Goal: Information Seeking & Learning: Learn about a topic

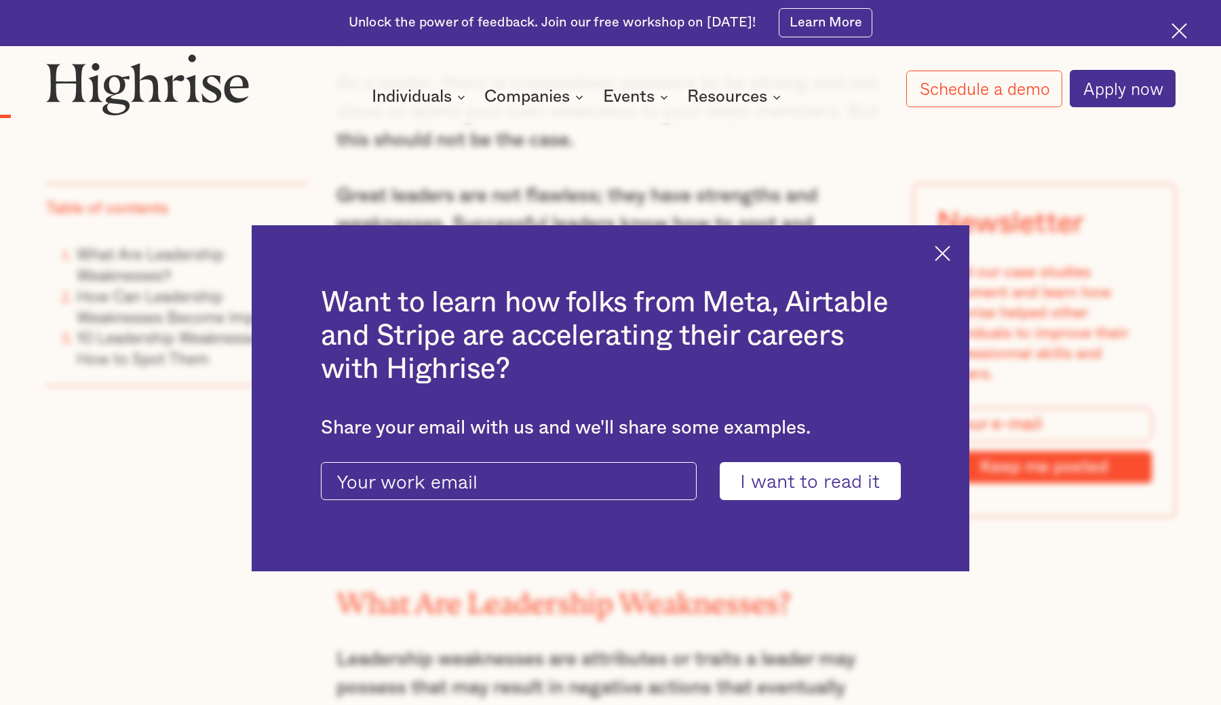
scroll to position [1495, 0]
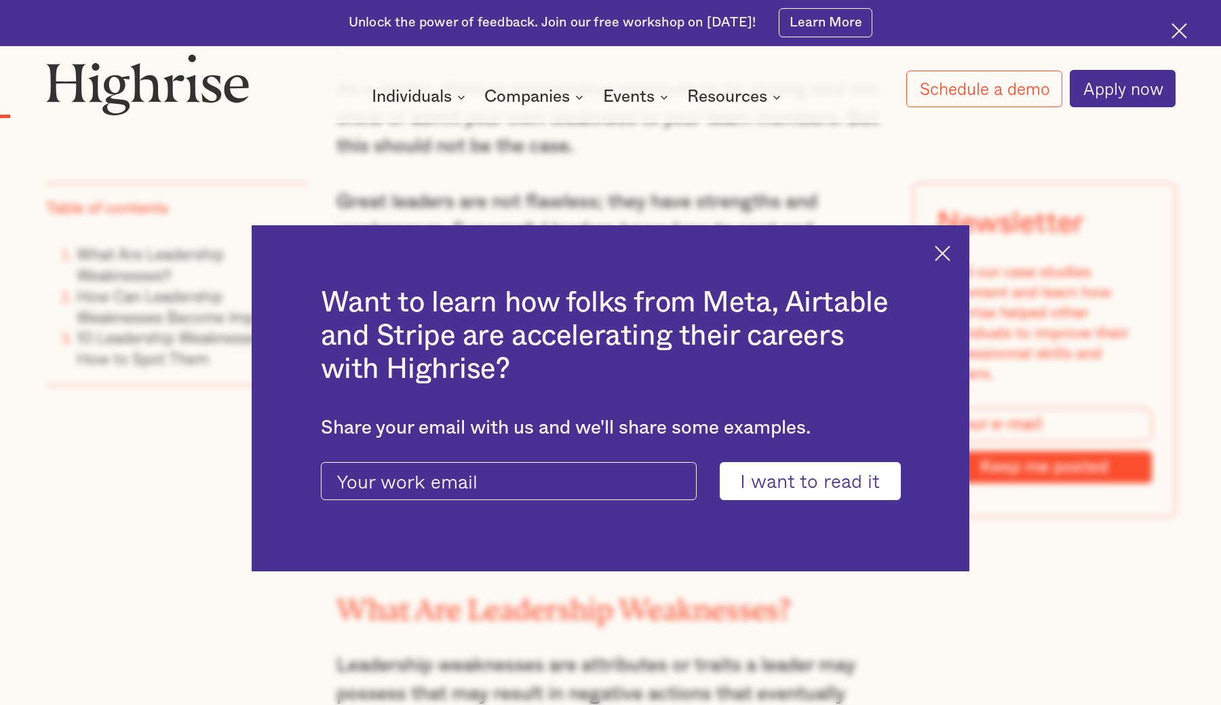
click at [943, 240] on div "Want to learn how folks from Meta, Airtable and Stripe are accelerating their c…" at bounding box center [611, 398] width 718 height 346
click at [948, 261] on img at bounding box center [943, 254] width 16 height 16
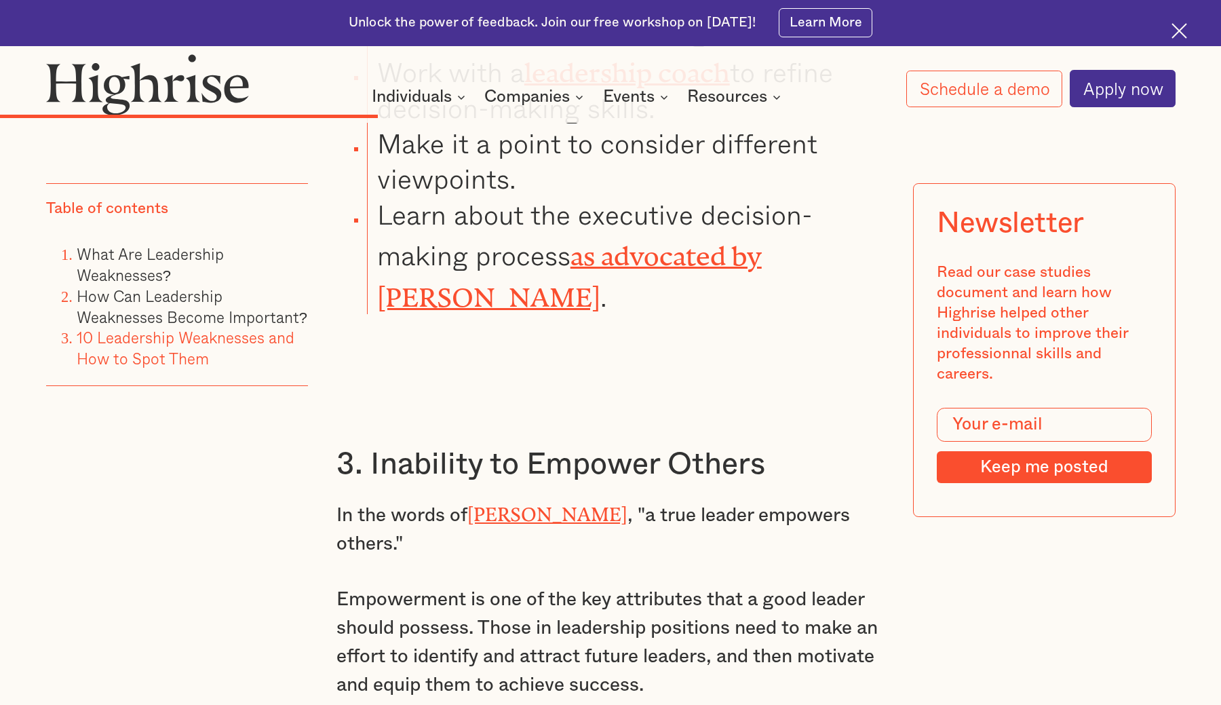
scroll to position [6985, 0]
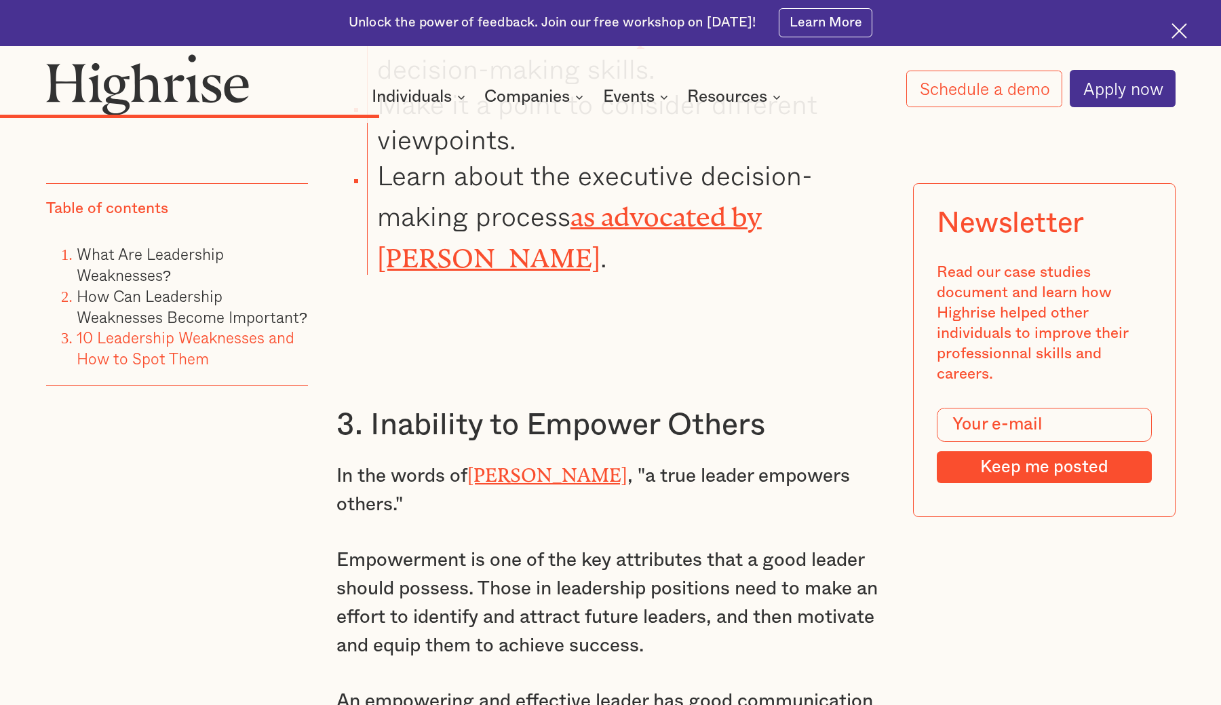
click at [624, 406] on h3 "3. Inability to Empower Others" at bounding box center [611, 425] width 549 height 38
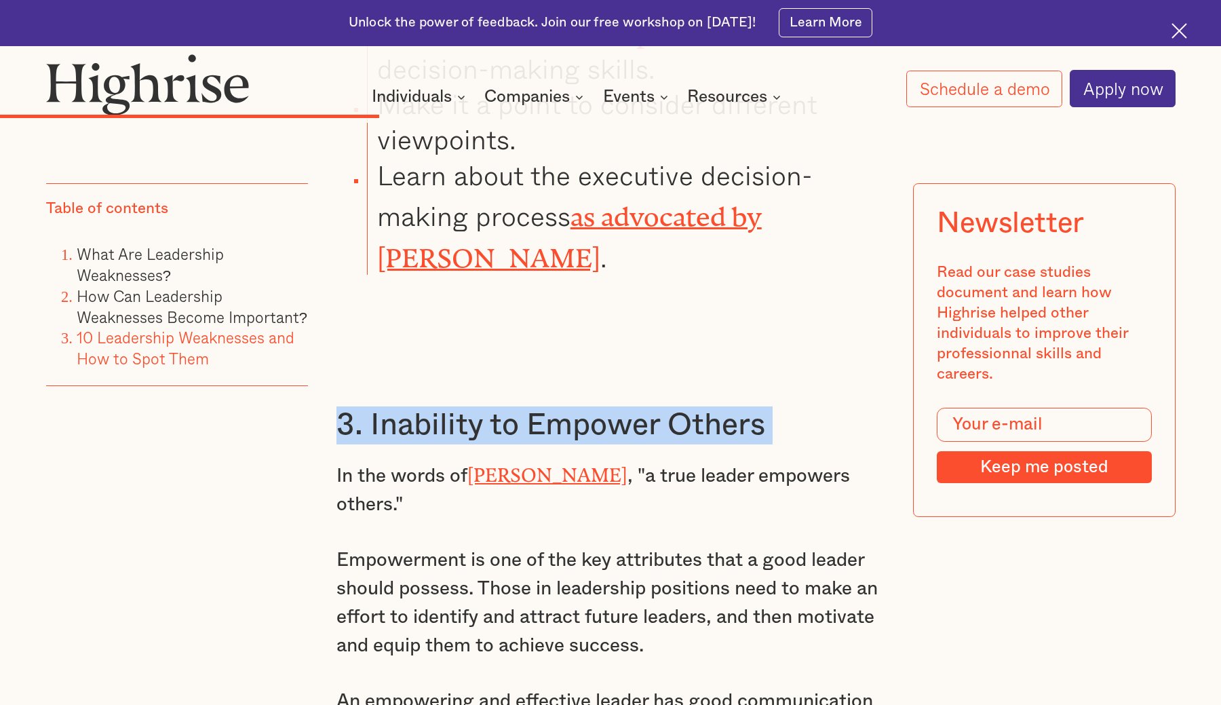
click at [624, 406] on h3 "3. Inability to Empower Others" at bounding box center [611, 425] width 549 height 38
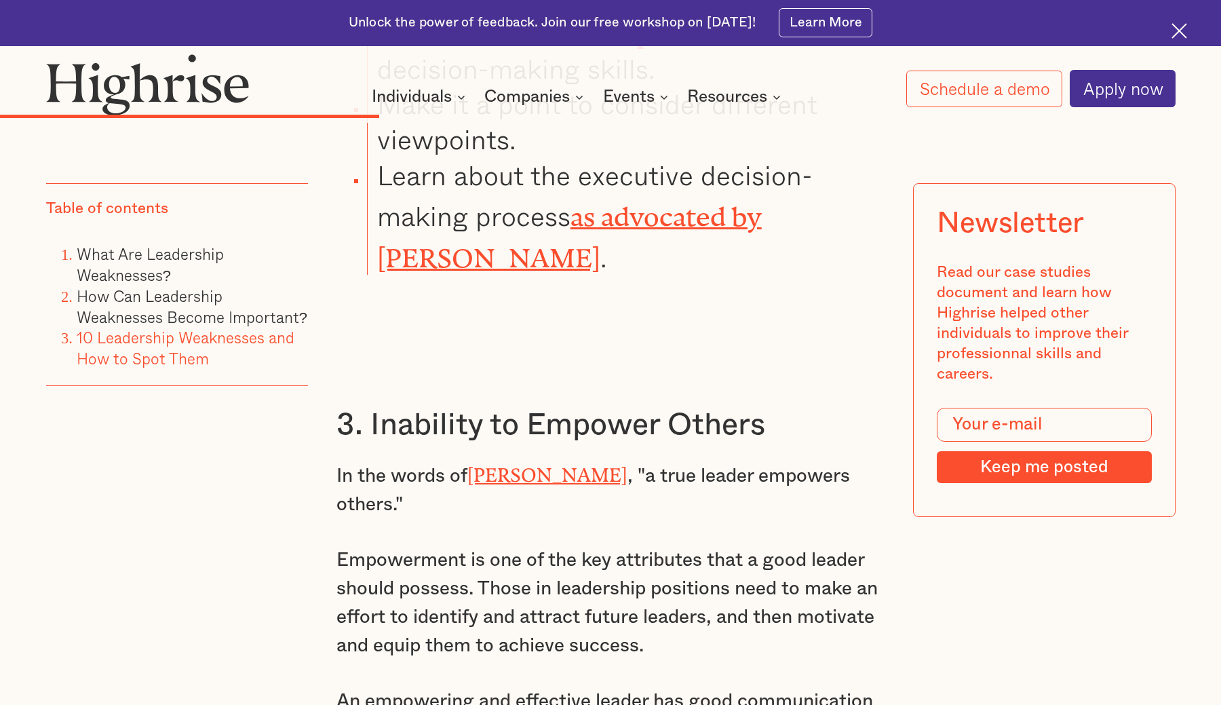
click at [619, 545] on p "Empowerment is one of the key attributes that a good leader should possess. Tho…" at bounding box center [611, 602] width 549 height 115
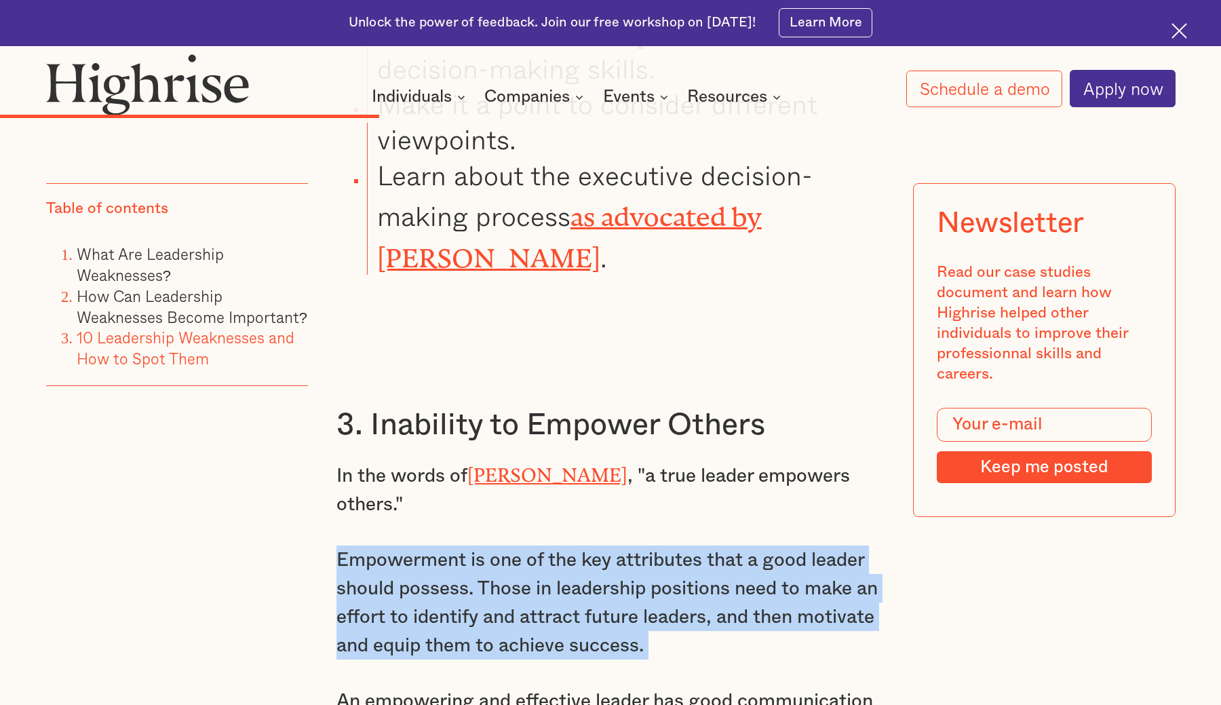
click at [619, 545] on p "Empowerment is one of the key attributes that a good leader should possess. Tho…" at bounding box center [611, 602] width 549 height 115
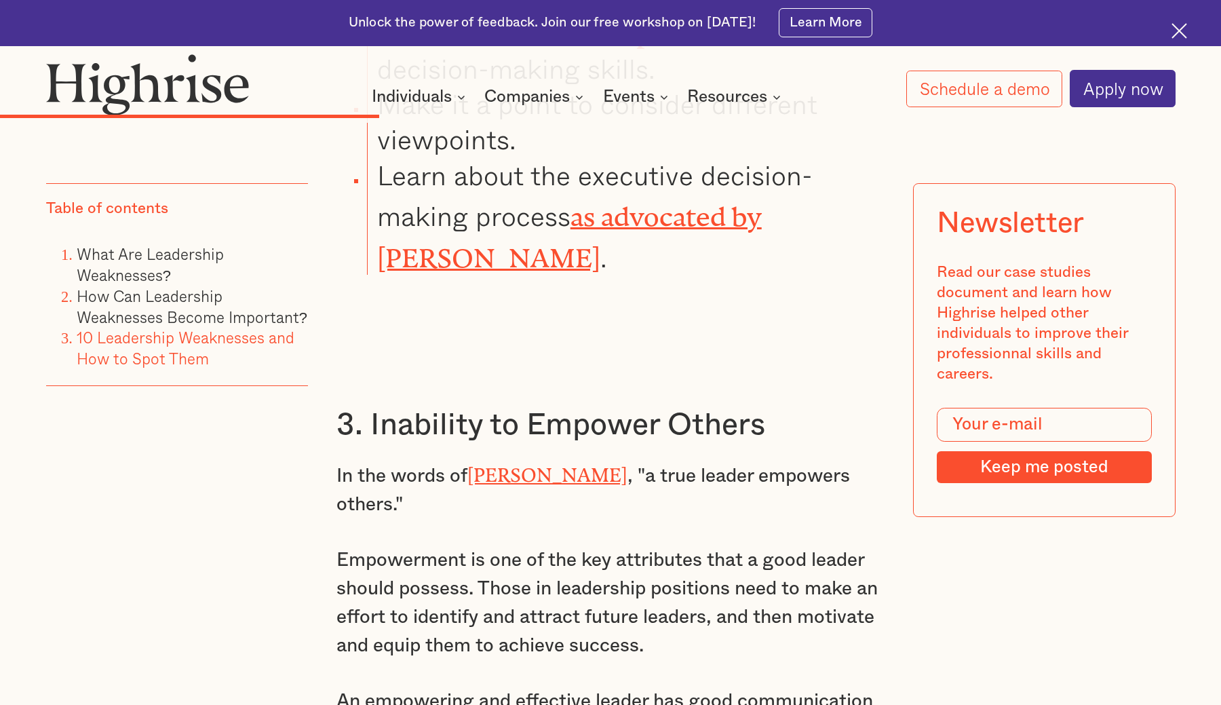
click at [620, 545] on p "Empowerment is one of the key attributes that a good leader should possess. Tho…" at bounding box center [611, 602] width 549 height 115
click at [619, 545] on p "Empowerment is one of the key attributes that a good leader should possess. Tho…" at bounding box center [611, 602] width 549 height 115
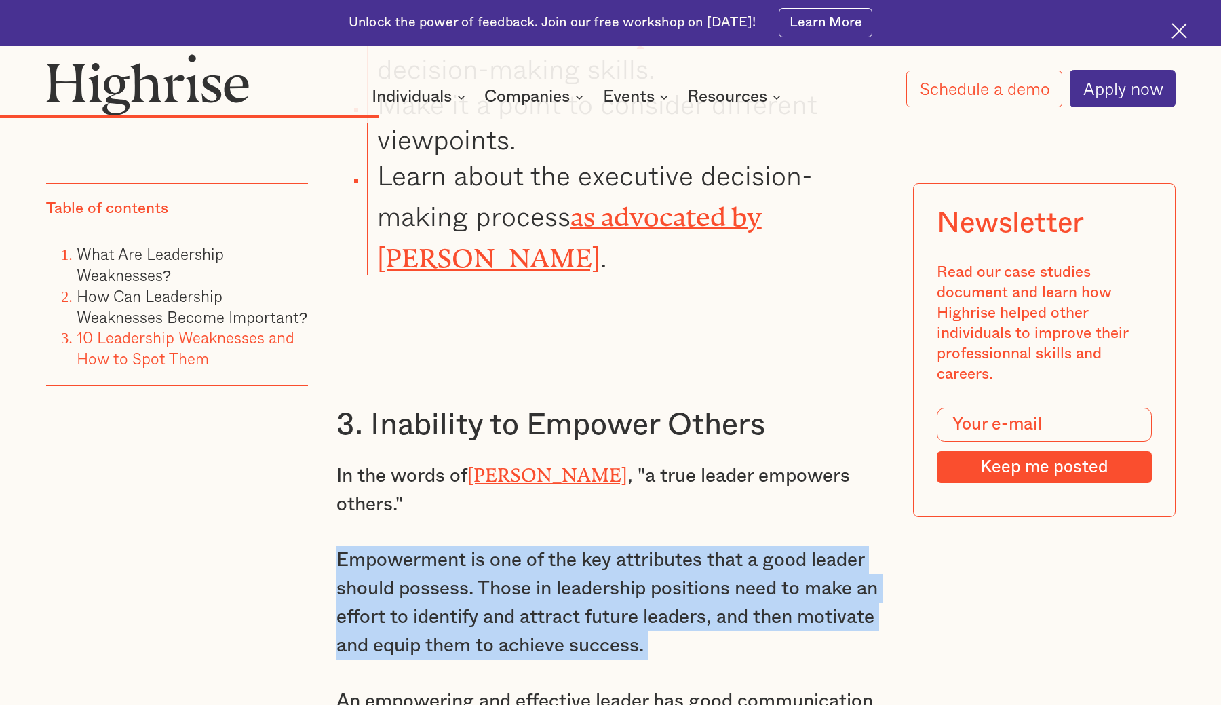
click at [619, 545] on p "Empowerment is one of the key attributes that a good leader should possess. Tho…" at bounding box center [611, 602] width 549 height 115
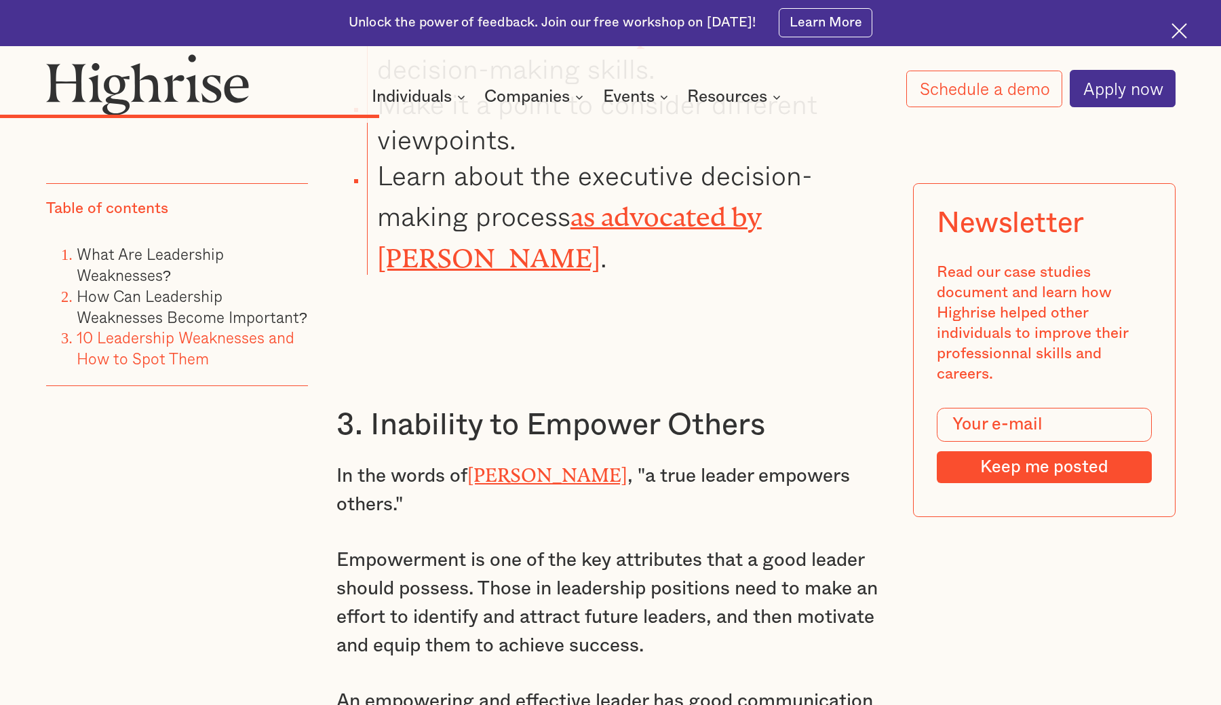
click at [619, 545] on p "Empowerment is one of the key attributes that a good leader should possess. Tho…" at bounding box center [611, 602] width 549 height 115
